Goal: Task Accomplishment & Management: Manage account settings

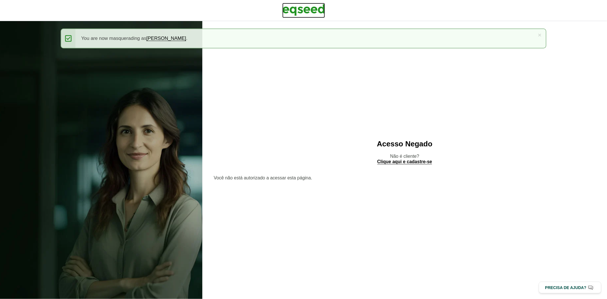
click at [291, 12] on img at bounding box center [303, 10] width 43 height 14
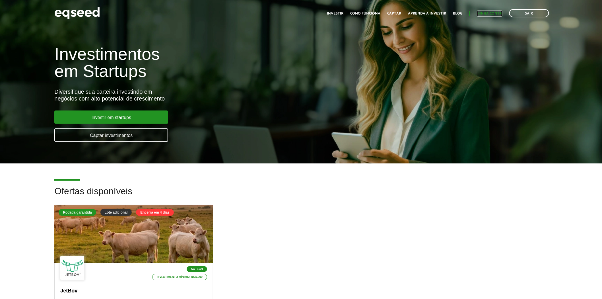
click at [494, 13] on link "Minha conta" at bounding box center [489, 14] width 25 height 4
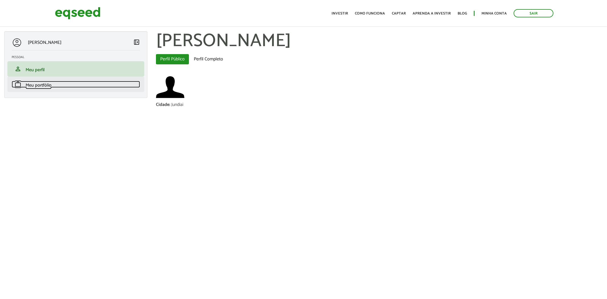
click at [37, 86] on span "Meu portfólio" at bounding box center [39, 85] width 26 height 8
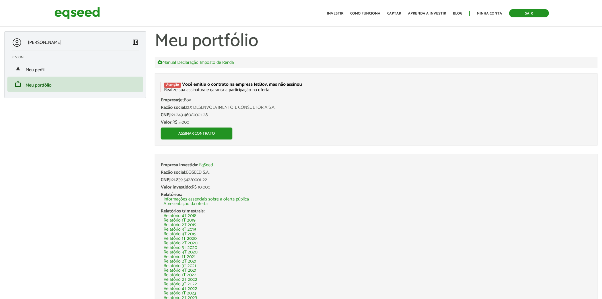
click at [523, 14] on link "Sair" at bounding box center [529, 13] width 40 height 8
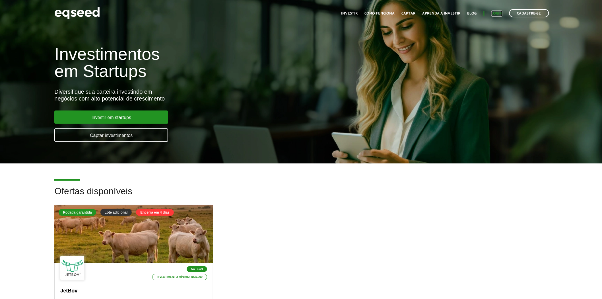
click at [494, 12] on link "Login" at bounding box center [497, 14] width 11 height 4
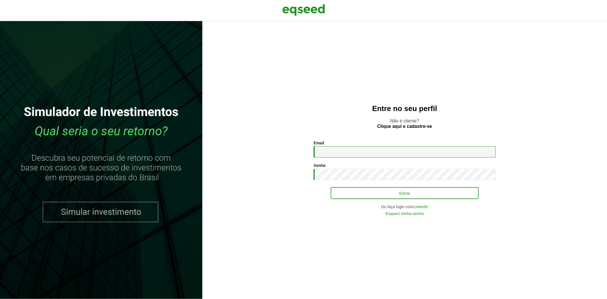
type input "**********"
click at [349, 197] on button "Entrar" at bounding box center [405, 193] width 148 height 11
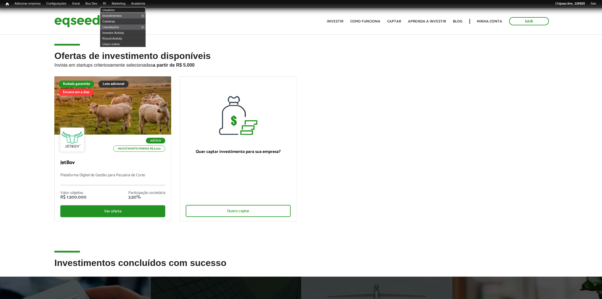
click at [112, 8] on link "Usuários" at bounding box center [123, 10] width 46 height 6
